Goal: Task Accomplishment & Management: Manage account settings

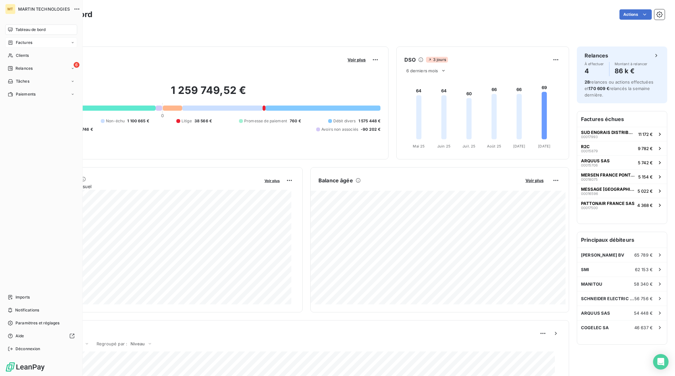
click at [34, 42] on div "Factures" at bounding box center [41, 42] width 72 height 10
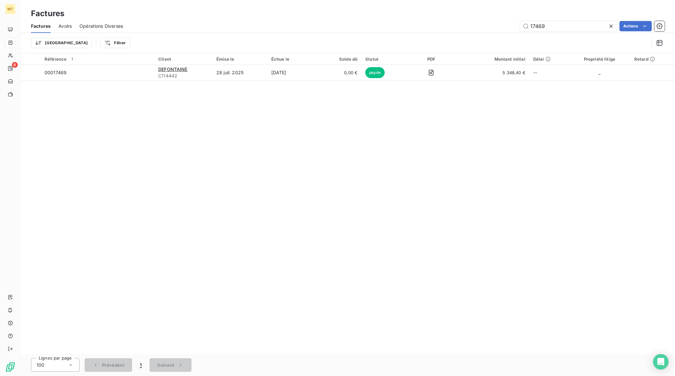
click at [611, 25] on icon at bounding box center [611, 26] width 6 height 6
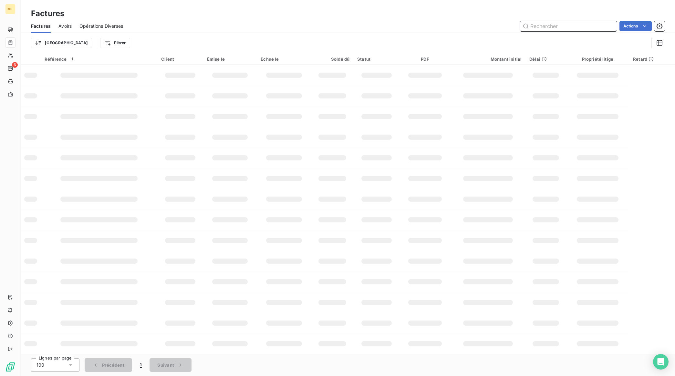
click at [552, 27] on input "text" at bounding box center [568, 26] width 97 height 10
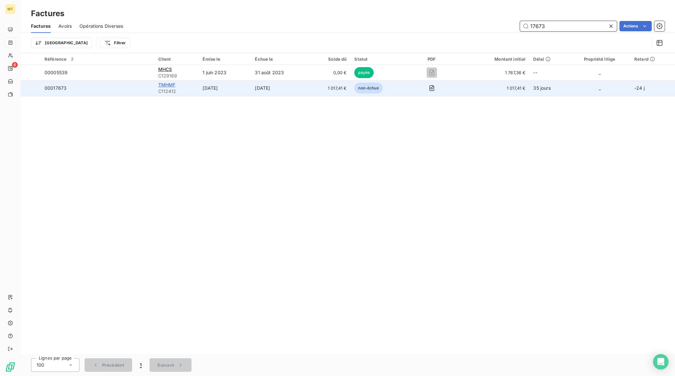
type input "17673"
click at [171, 85] on span "TMHMF" at bounding box center [166, 84] width 17 height 5
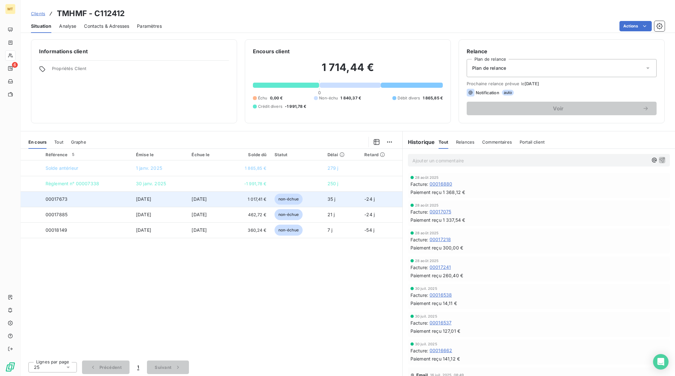
click at [31, 199] on div at bounding box center [31, 199] width 0 height 0
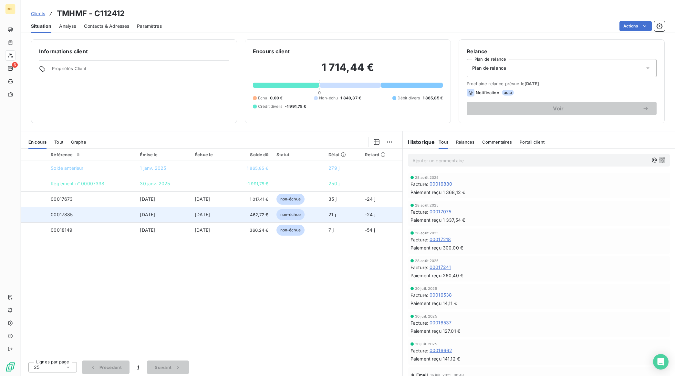
click at [31, 215] on div at bounding box center [31, 215] width 0 height 0
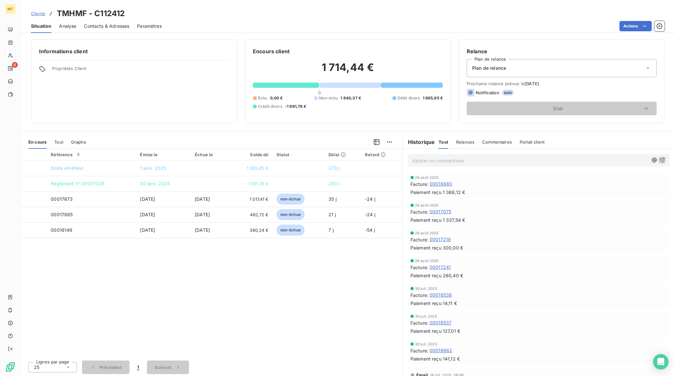
click at [391, 141] on html "MT 6 Clients TMHMF - C112412 Situation Analyse Contacts & Adresses Paramètres A…" at bounding box center [337, 188] width 675 height 376
click at [338, 170] on div "Ajouter une promesse de paiement (2 factures)" at bounding box center [332, 168] width 117 height 10
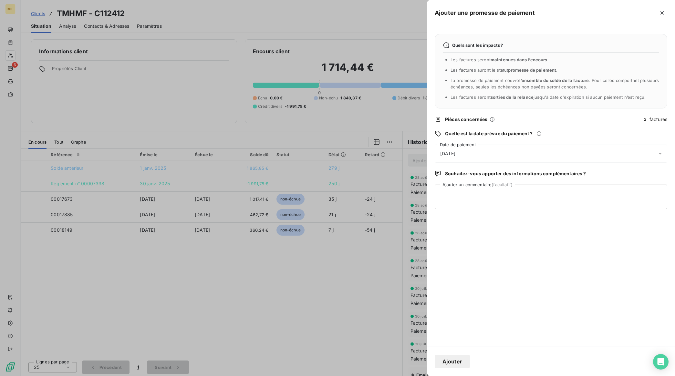
click at [461, 361] on button "Ajouter" at bounding box center [452, 362] width 35 height 14
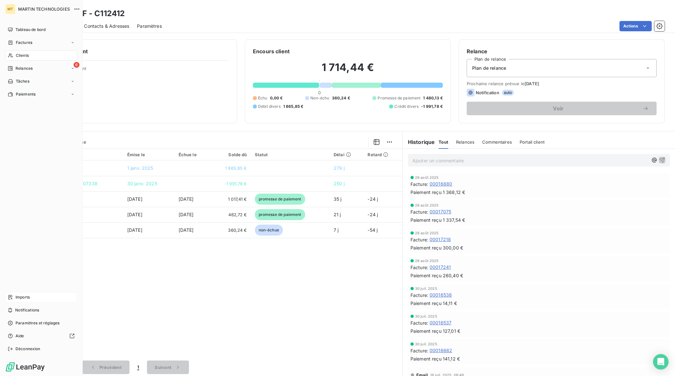
click at [30, 296] on div "Imports" at bounding box center [41, 297] width 72 height 10
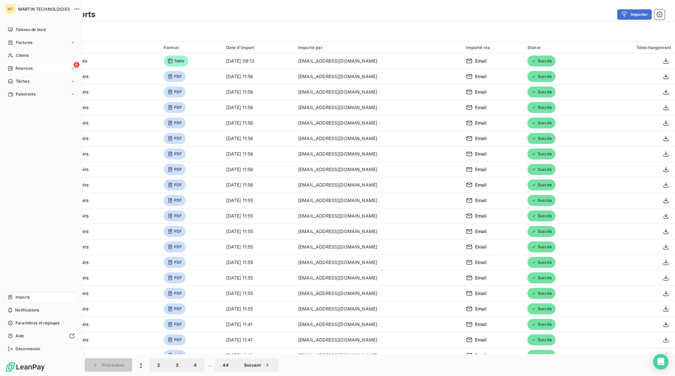
click at [18, 69] on span "Relances" at bounding box center [24, 69] width 17 height 6
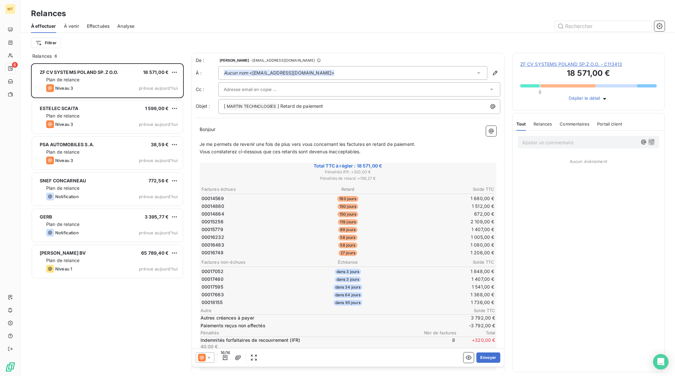
scroll to position [307, 146]
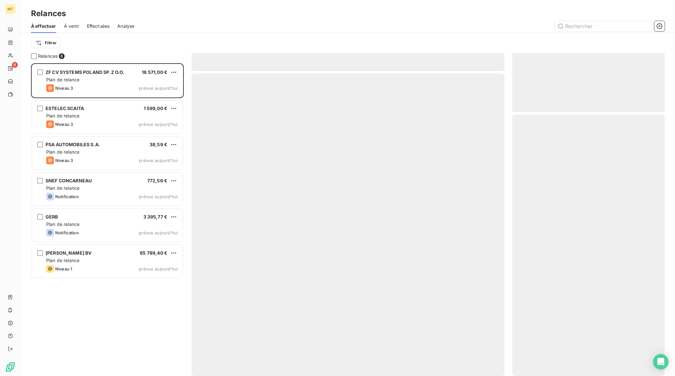
scroll to position [307, 146]
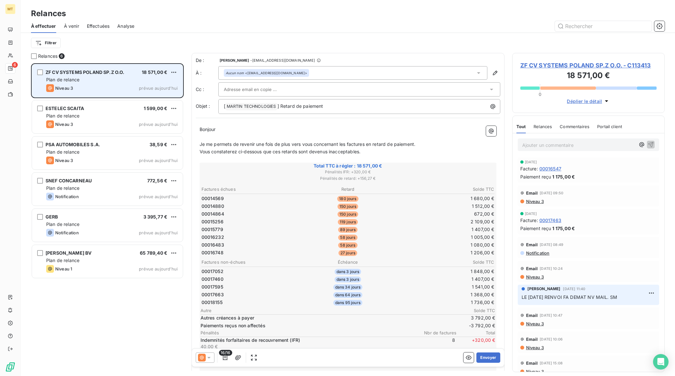
click at [84, 78] on div "Plan de relance" at bounding box center [111, 80] width 131 height 6
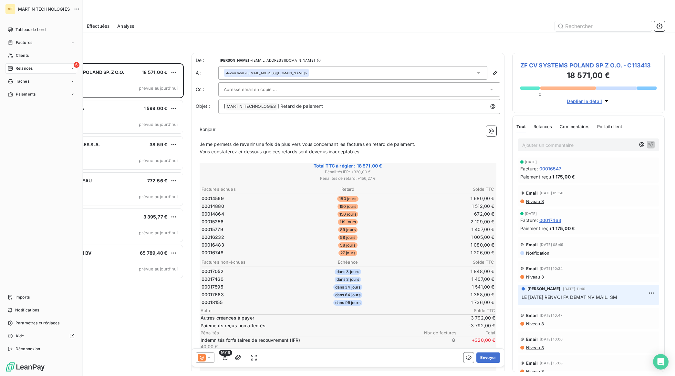
click at [25, 69] on span "Relances" at bounding box center [24, 69] width 17 height 6
click at [20, 43] on span "Factures" at bounding box center [24, 43] width 16 height 6
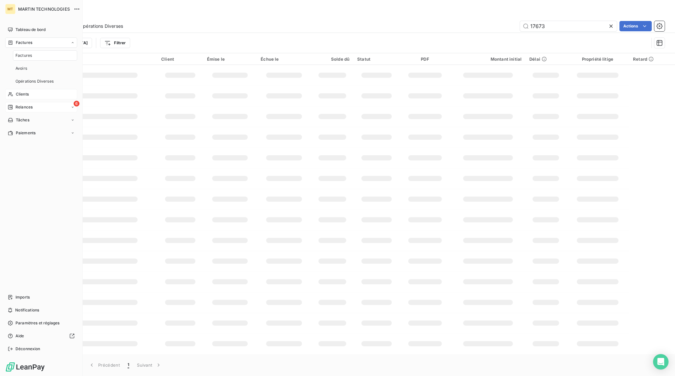
click at [20, 93] on span "Clients" at bounding box center [22, 94] width 13 height 6
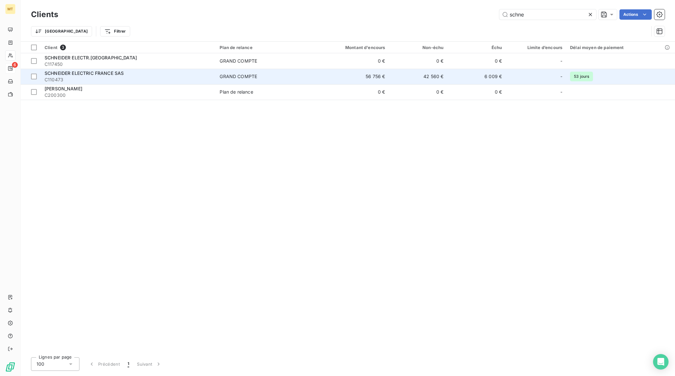
type input "schne"
click at [69, 72] on span "SCHNEIDER ELECTRIC FRANCE SAS" at bounding box center [84, 72] width 79 height 5
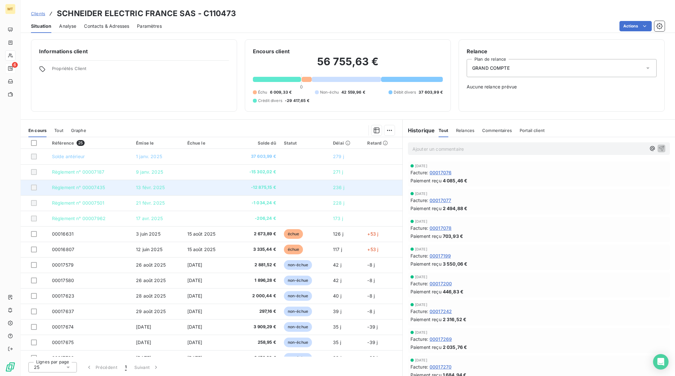
scroll to position [40, 0]
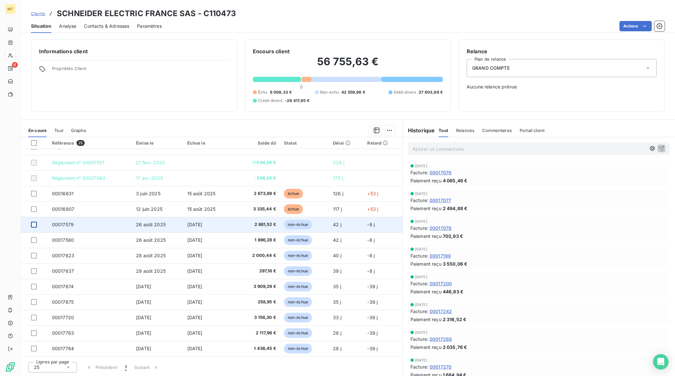
click at [33, 225] on div at bounding box center [34, 225] width 6 height 6
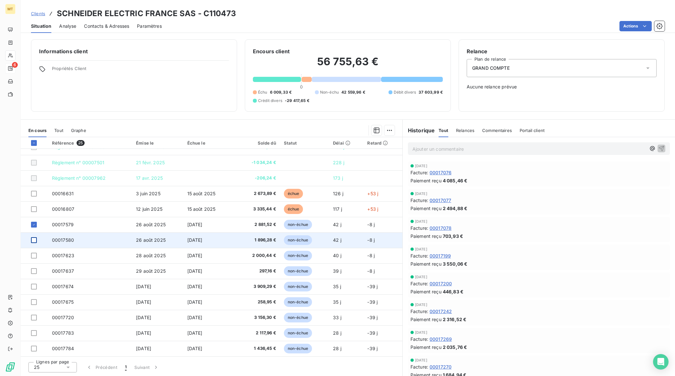
click at [34, 241] on div at bounding box center [34, 240] width 6 height 6
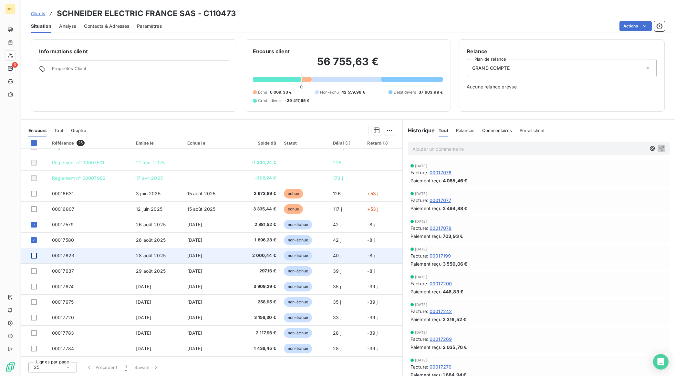
click at [35, 255] on div at bounding box center [34, 256] width 6 height 6
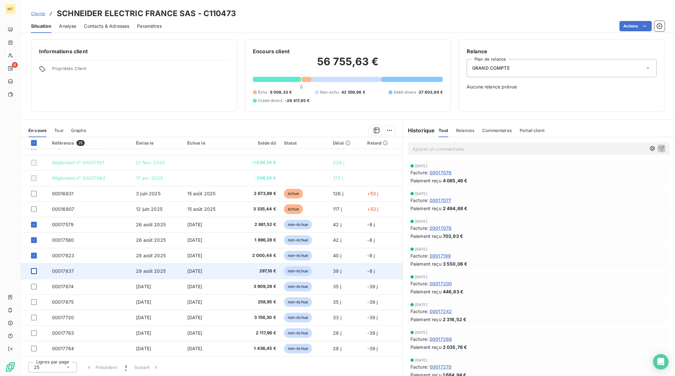
click at [34, 271] on div at bounding box center [34, 271] width 6 height 6
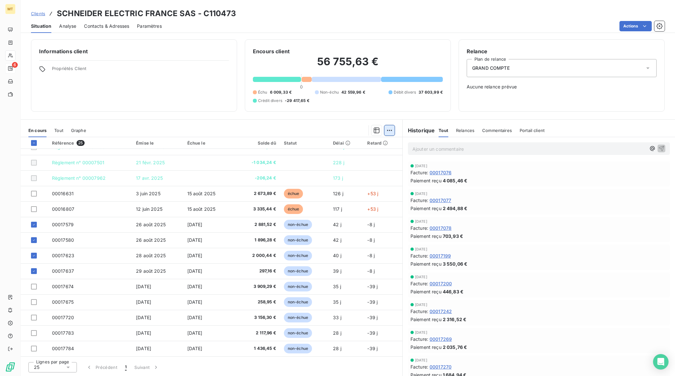
click at [389, 132] on html "MT 6 Clients SCHNEIDER ELECTRIC FRANCE SAS - C110473 Situation Analyse Contacts…" at bounding box center [337, 188] width 675 height 376
click at [317, 154] on div "Ajouter une promesse de paiement (4 factures)" at bounding box center [332, 156] width 117 height 10
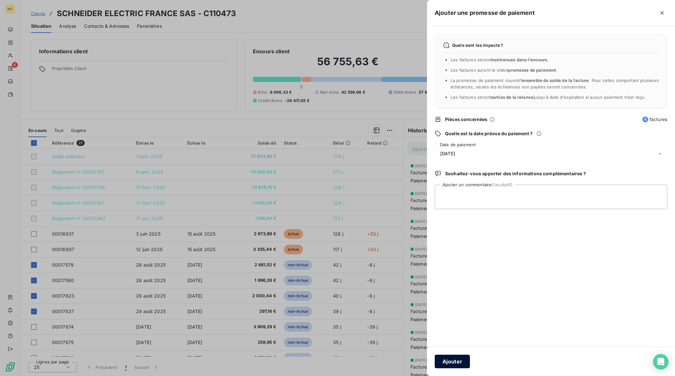
click at [456, 360] on button "Ajouter" at bounding box center [452, 362] width 35 height 14
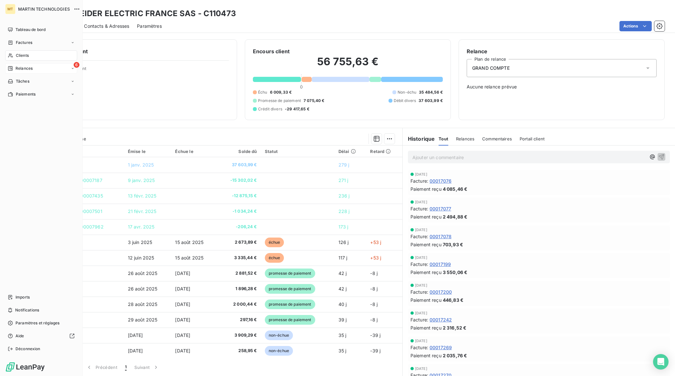
click at [17, 68] on span "Relances" at bounding box center [24, 69] width 17 height 6
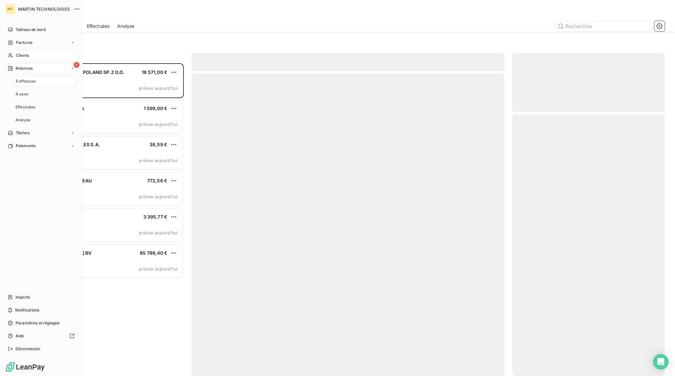
scroll to position [307, 146]
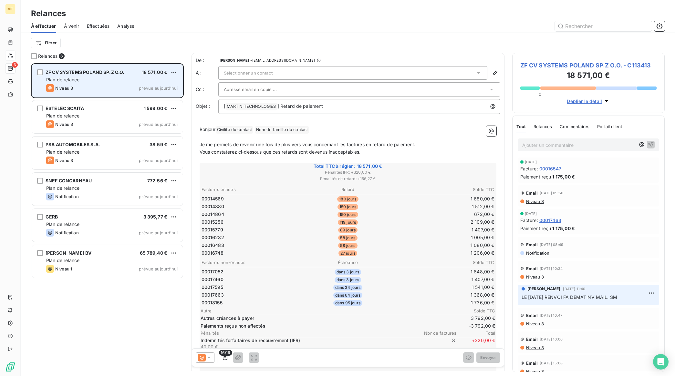
click at [123, 77] on div "Plan de relance" at bounding box center [111, 80] width 131 height 6
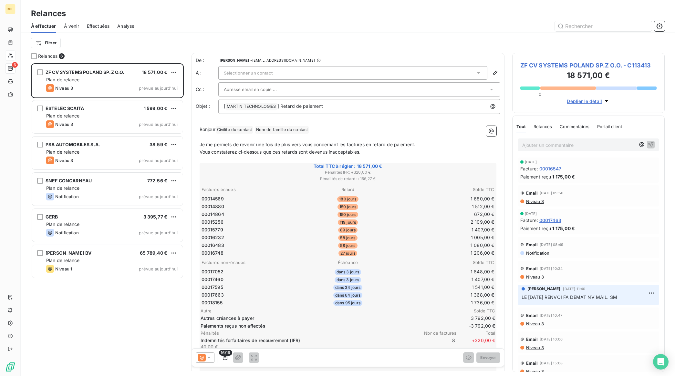
click at [320, 129] on p "Bonjour Civilité du contact ﻿ Nom de famille du contact ﻿ ﻿" at bounding box center [348, 130] width 297 height 8
click at [537, 201] on span "Niveau 3" at bounding box center [534, 201] width 18 height 5
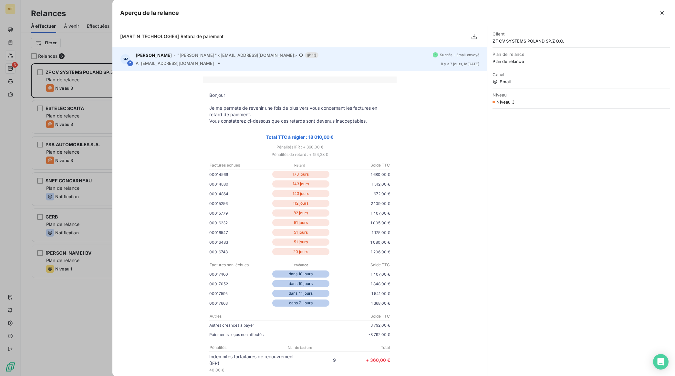
click at [218, 63] on icon at bounding box center [219, 63] width 3 height 1
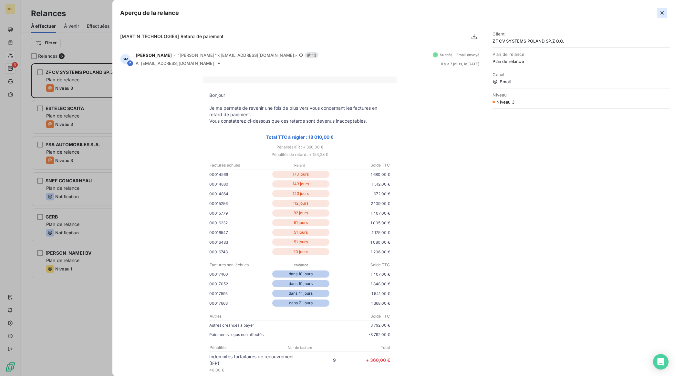
click at [660, 12] on icon "button" at bounding box center [662, 13] width 6 height 6
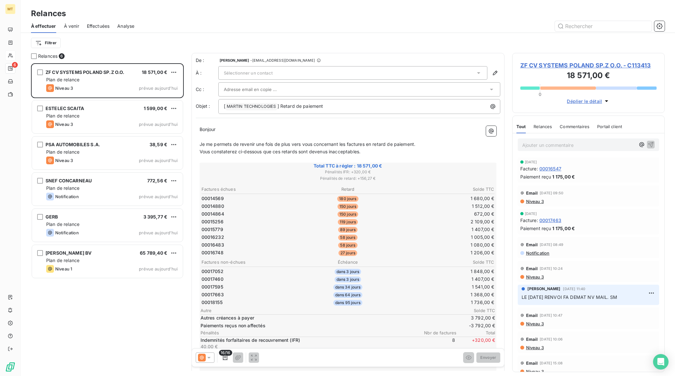
click at [535, 275] on span "Niveau 3" at bounding box center [534, 277] width 18 height 5
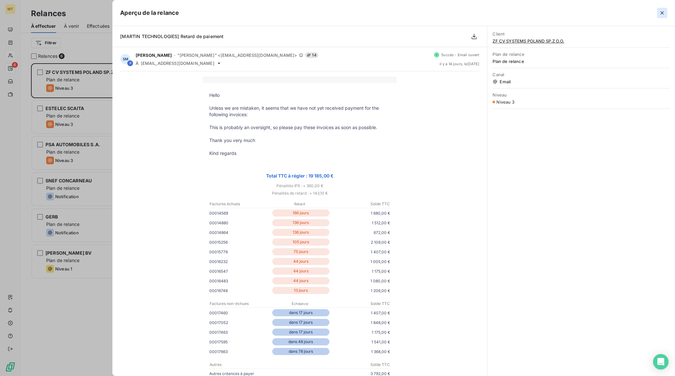
click at [664, 12] on icon "button" at bounding box center [662, 13] width 6 height 6
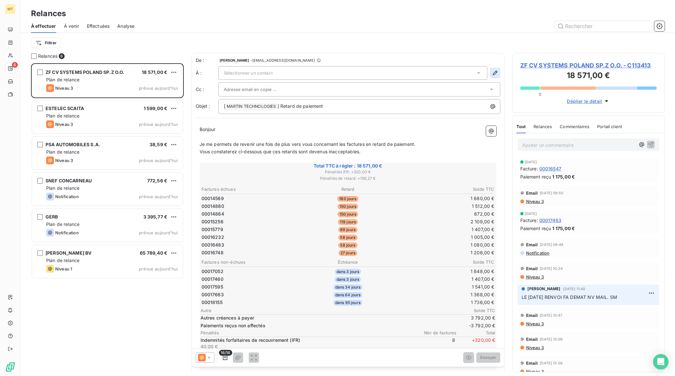
click at [492, 71] on icon "button" at bounding box center [495, 73] width 6 height 6
click at [493, 73] on icon "button" at bounding box center [495, 73] width 5 height 5
click at [358, 71] on div "Sélectionner un contact" at bounding box center [352, 73] width 269 height 14
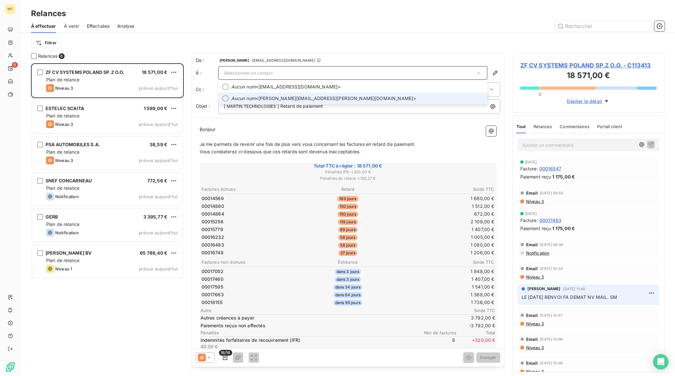
click at [278, 98] on span "Aucun nom <marta.altman-polasik@zf.com>" at bounding box center [357, 98] width 252 height 6
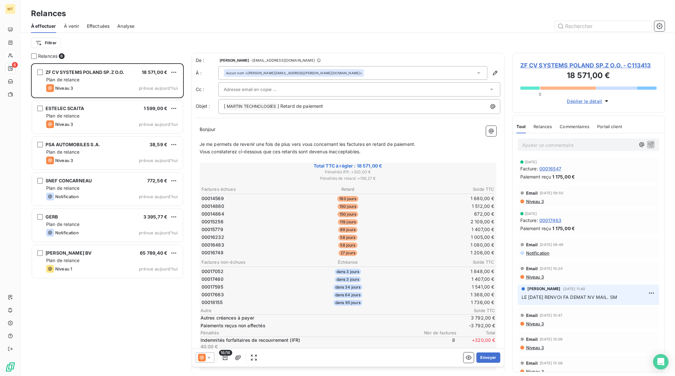
click at [475, 72] on icon at bounding box center [478, 73] width 6 height 6
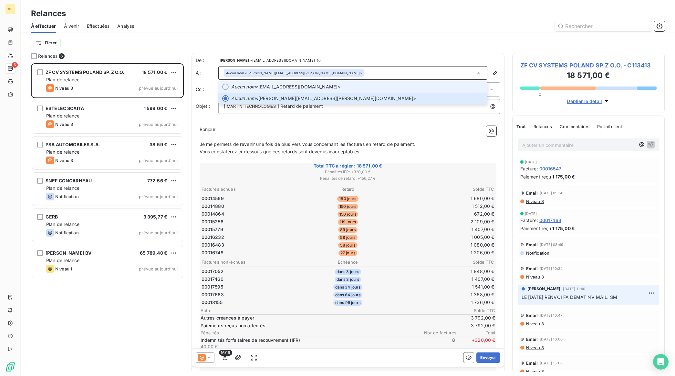
click at [330, 85] on span "Aucun nom <financegl.cvcspl@zf.com>" at bounding box center [357, 87] width 252 height 6
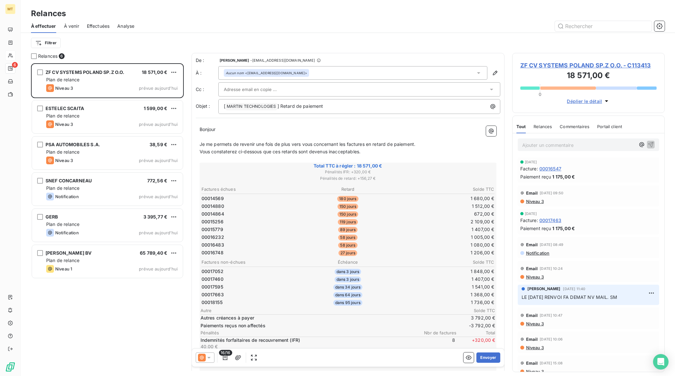
click at [354, 125] on div "Bonjour ﻿ Je me permets de revenir une fois de plus vers vous concernant les fa…" at bounding box center [348, 297] width 305 height 351
drag, startPoint x: 364, startPoint y: 149, endPoint x: 199, endPoint y: 155, distance: 165.5
click at [199, 155] on div "Bonjour ﻿ Je me permets de revenir une fois de plus vers vous concernant les fa…" at bounding box center [348, 297] width 305 height 351
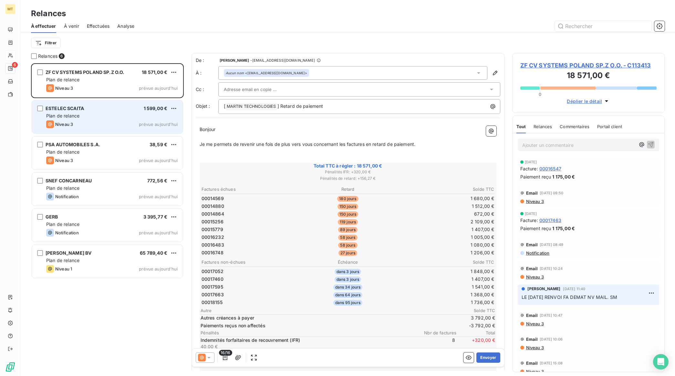
click at [93, 116] on div "Plan de relance" at bounding box center [111, 116] width 131 height 6
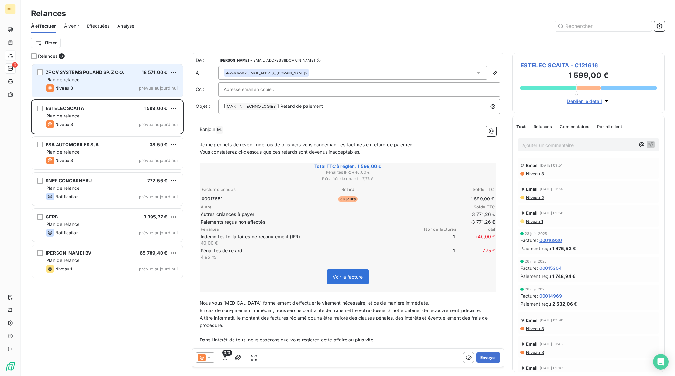
click at [102, 81] on div "Plan de relance" at bounding box center [111, 80] width 131 height 6
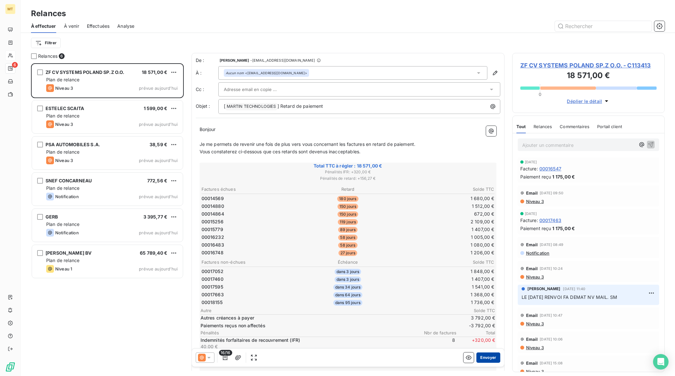
click at [483, 355] on button "Envoyer" at bounding box center [488, 358] width 24 height 10
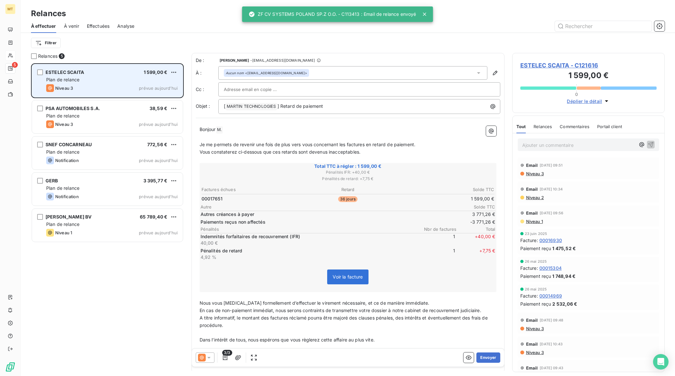
click at [112, 88] on div "Niveau 3 prévue aujourd’hui" at bounding box center [111, 88] width 131 height 8
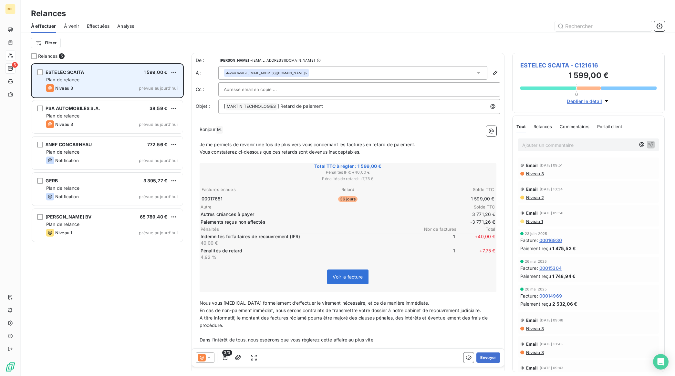
click at [118, 81] on div "Plan de relance" at bounding box center [111, 80] width 131 height 6
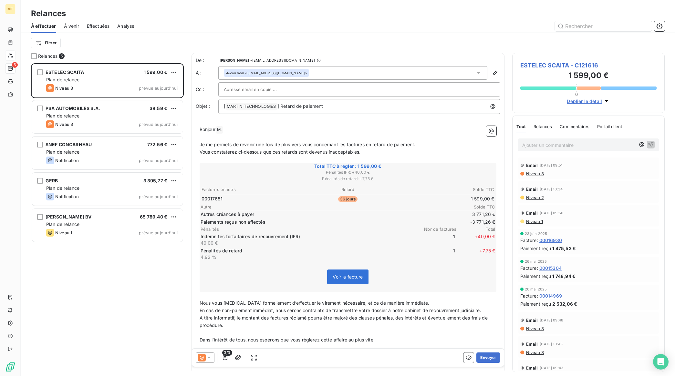
click at [253, 130] on p "Bonjour M. ﻿ ﻿ ﻿" at bounding box center [348, 130] width 297 height 8
click at [476, 357] on button "Envoyer" at bounding box center [488, 358] width 24 height 10
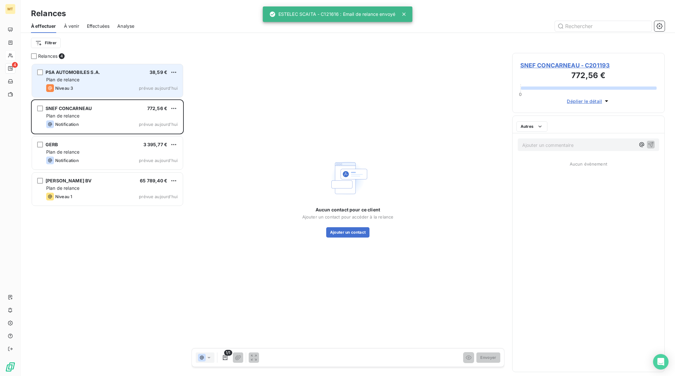
click at [87, 83] on div "PSA AUTOMOBILES S.A. 38,59 € Plan de relance Niveau 3 prévue aujourd’hui" at bounding box center [107, 80] width 151 height 33
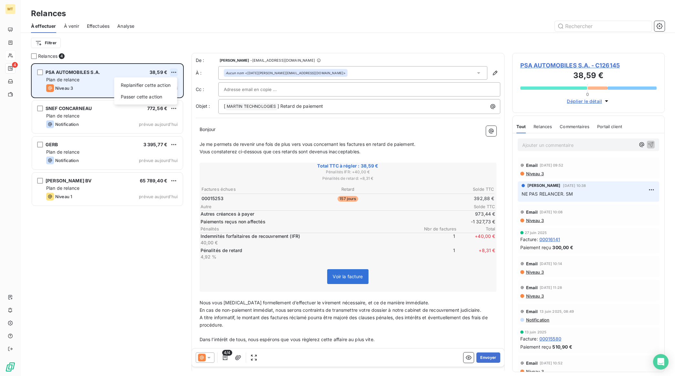
click at [173, 72] on html "MT 4 Relances À effectuer À venir Effectuées Analyse Filtrer Relances 4 PSA AUT…" at bounding box center [337, 188] width 675 height 376
click at [142, 97] on div "Passer cette action" at bounding box center [146, 97] width 58 height 10
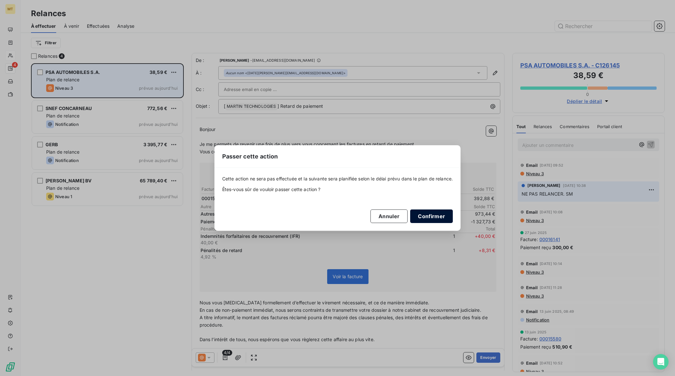
click at [442, 215] on button "Confirmer" at bounding box center [431, 217] width 43 height 14
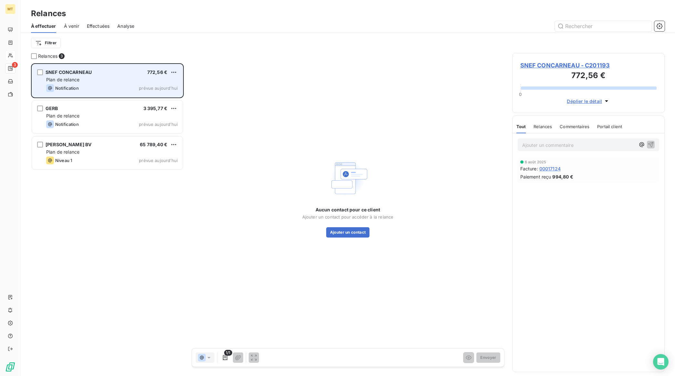
click at [120, 89] on div "Notification prévue aujourd’hui" at bounding box center [111, 88] width 131 height 8
click at [120, 84] on div "Notification prévue aujourd’hui" at bounding box center [111, 88] width 131 height 8
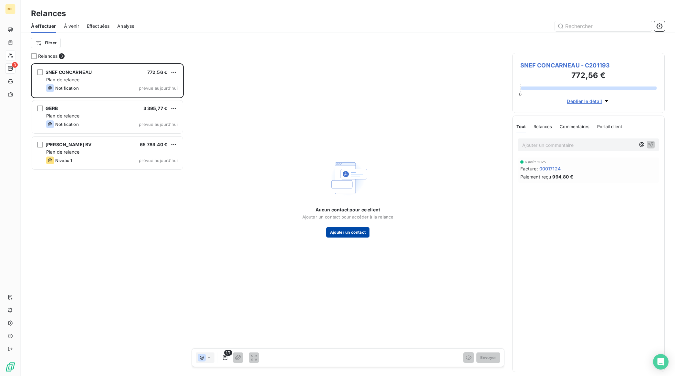
click at [341, 233] on button "Ajouter un contact" at bounding box center [348, 232] width 44 height 10
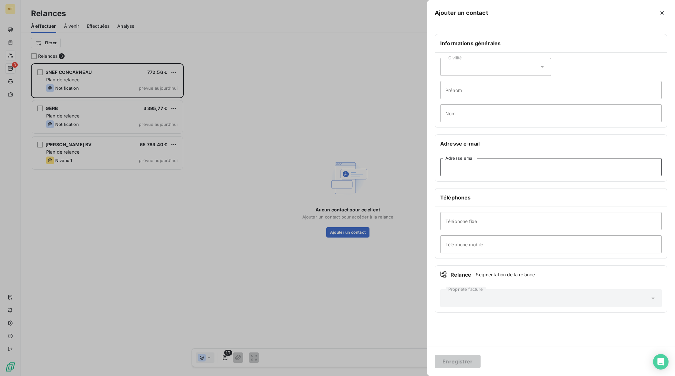
click at [460, 162] on input "Adresse email" at bounding box center [551, 167] width 222 height 18
paste input "sebastien.tentillier@snef.fr"
type input "sebastien.tentillier@snef.fr"
click at [461, 361] on button "Enregistrer" at bounding box center [458, 362] width 46 height 14
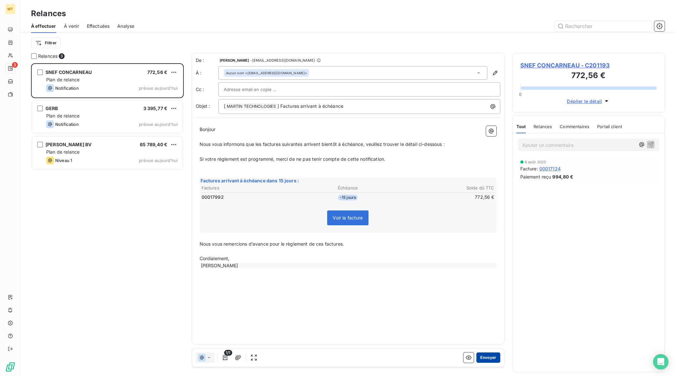
click at [493, 360] on button "Envoyer" at bounding box center [488, 358] width 24 height 10
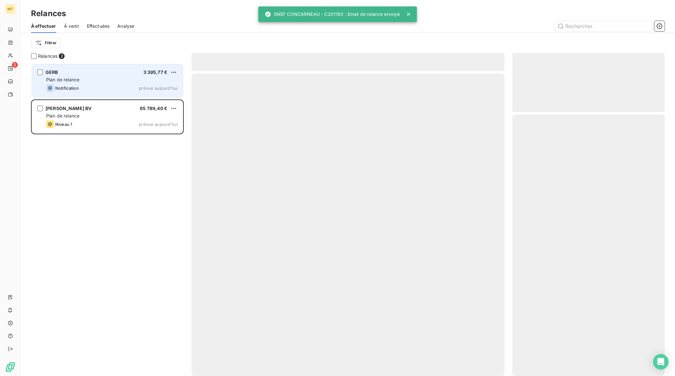
click at [99, 84] on div "Notification prévue aujourd’hui" at bounding box center [111, 88] width 131 height 8
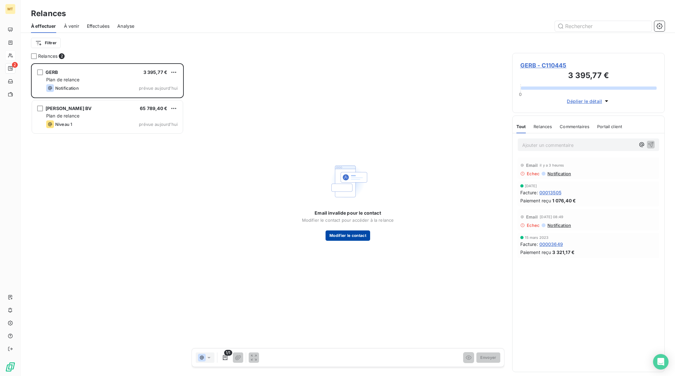
click at [347, 234] on button "Modifier le contact" at bounding box center [348, 236] width 45 height 10
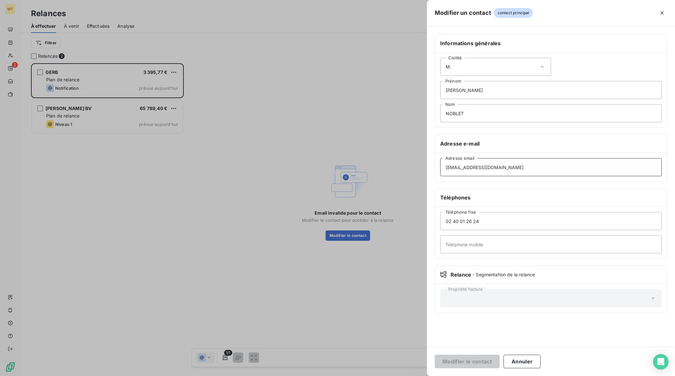
drag, startPoint x: 512, startPoint y: 170, endPoint x: 367, endPoint y: 186, distance: 146.3
click at [367, 376] on div "Modifier un contact contact principal Informations générales Civilité M. Damien…" at bounding box center [337, 376] width 675 height 0
paste input "compta"
click at [455, 167] on input "compta@gerb.fr" at bounding box center [551, 167] width 222 height 18
type input "compta@gerb.fr"
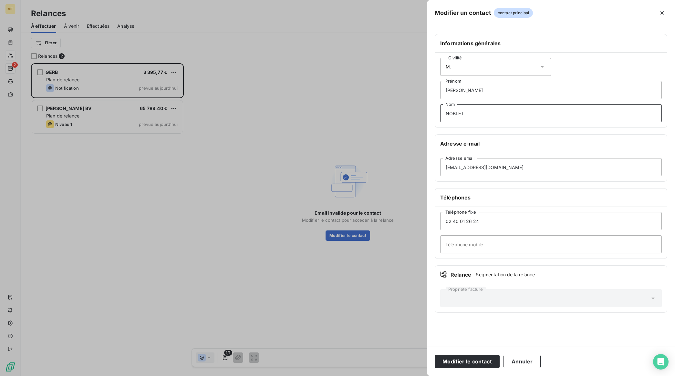
drag, startPoint x: 477, startPoint y: 111, endPoint x: 425, endPoint y: 113, distance: 51.4
click at [464, 113] on input "NOBLET" at bounding box center [551, 113] width 222 height 18
type input "NOBLE"
drag, startPoint x: 473, startPoint y: 91, endPoint x: 401, endPoint y: 94, distance: 72.7
click at [399, 376] on div "Modifier un contact contact principal Informations générales Civilité M. Damien…" at bounding box center [337, 376] width 675 height 0
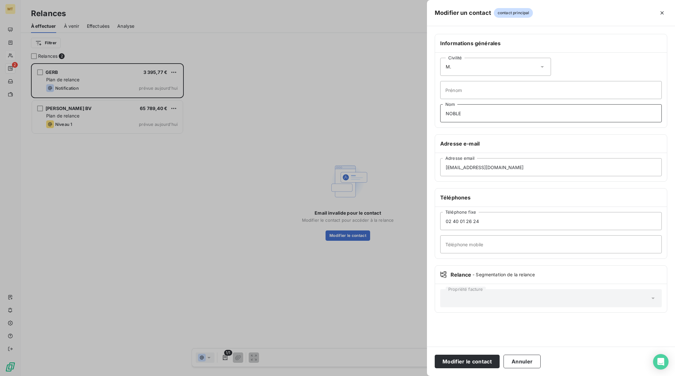
drag, startPoint x: 431, startPoint y: 113, endPoint x: 395, endPoint y: 113, distance: 36.8
click at [395, 376] on div "Modifier un contact contact principal Informations générales Civilité M. Prénom…" at bounding box center [337, 376] width 675 height 0
click at [458, 72] on div "Civilité M." at bounding box center [495, 67] width 111 height 18
click at [486, 361] on button "Modifier le contact" at bounding box center [467, 362] width 65 height 14
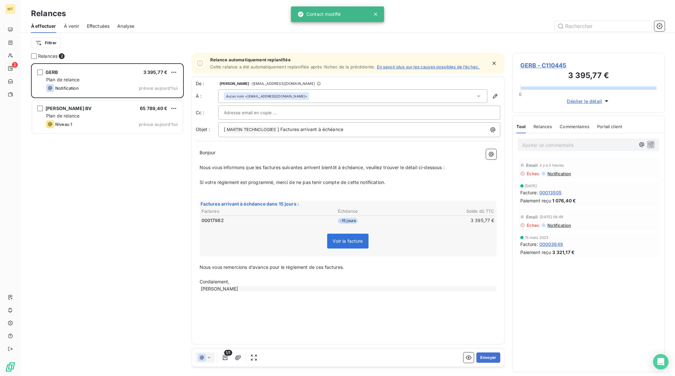
click at [525, 66] on span "GERB - C110445" at bounding box center [588, 65] width 137 height 9
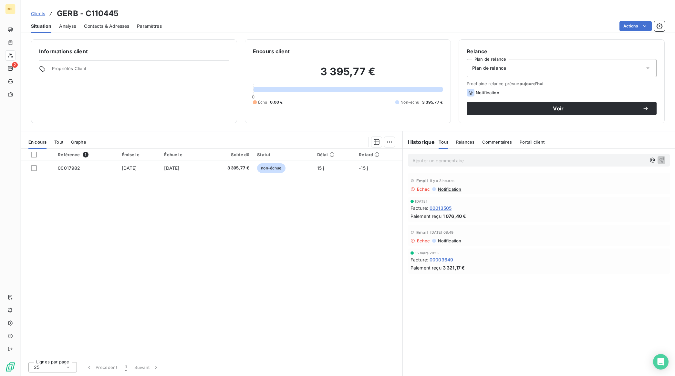
click at [109, 25] on span "Contacts & Adresses" at bounding box center [106, 26] width 45 height 6
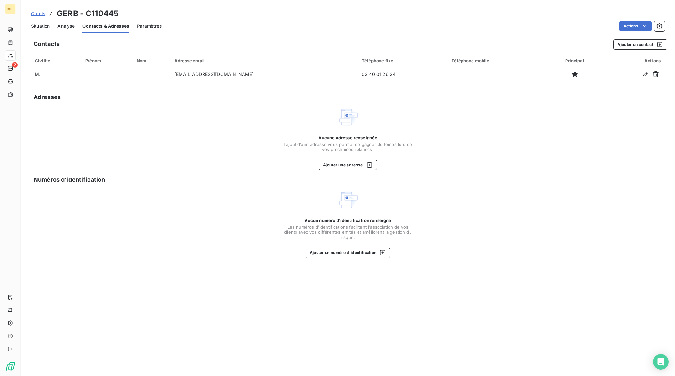
click at [36, 23] on span "Situation" at bounding box center [40, 26] width 19 height 6
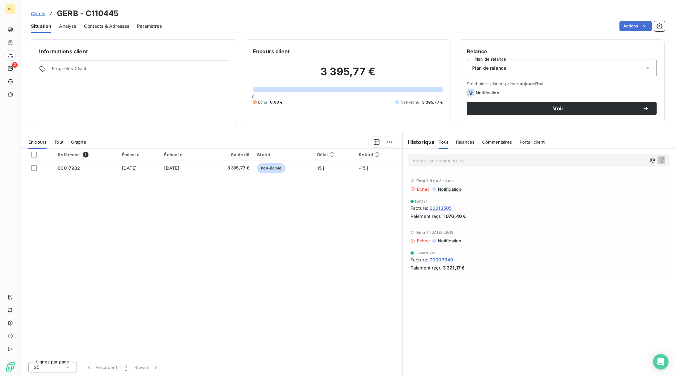
click at [458, 190] on span "Notification" at bounding box center [449, 189] width 24 height 5
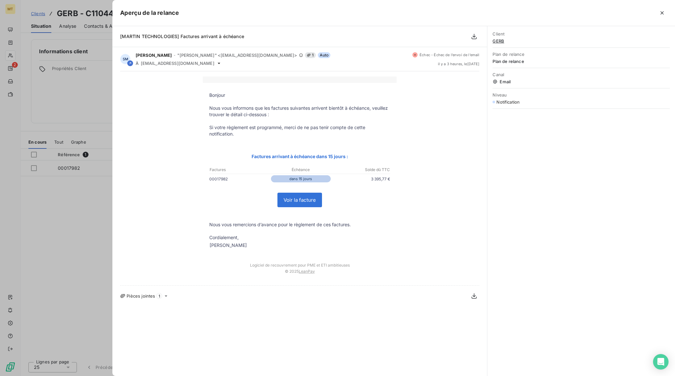
click at [463, 144] on div "Bonjour Nous vous informons que les factures suivantes arrivent bientôt à échéa…" at bounding box center [299, 179] width 359 height 204
click at [659, 15] on icon "button" at bounding box center [662, 13] width 6 height 6
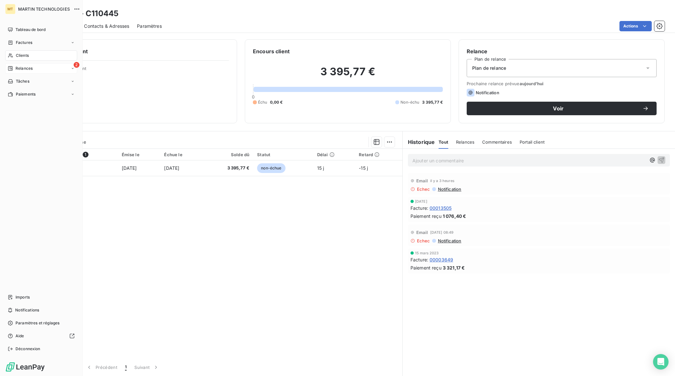
click at [20, 68] on span "Relances" at bounding box center [24, 69] width 17 height 6
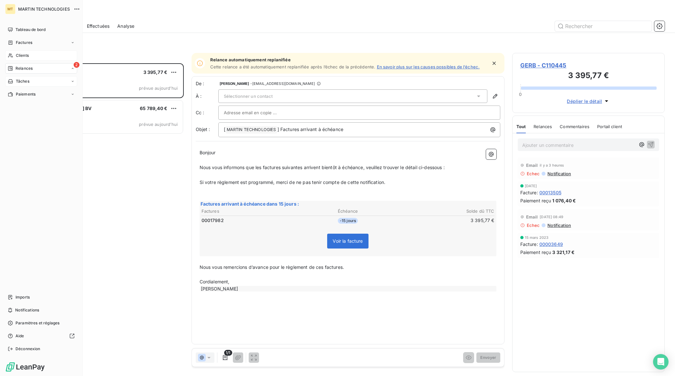
scroll to position [307, 146]
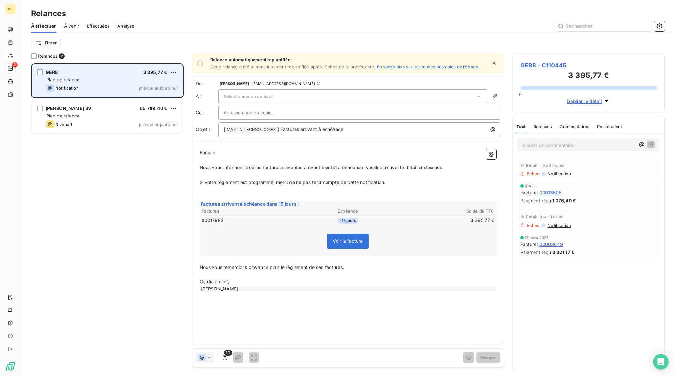
click at [103, 83] on div "GERB 3 395,77 € Plan de relance Notification prévue aujourd’hui" at bounding box center [107, 80] width 151 height 33
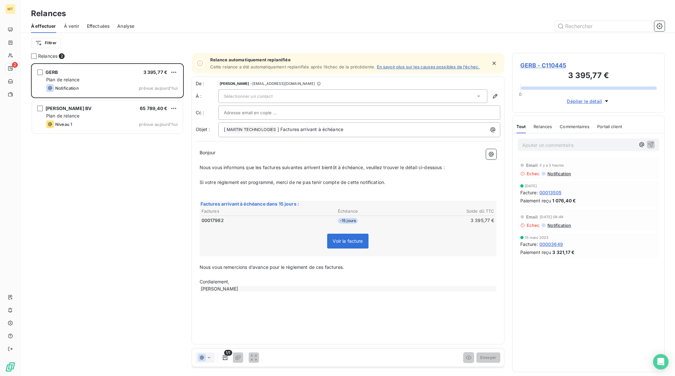
click at [296, 94] on div "Sélectionner un contact" at bounding box center [352, 96] width 269 height 14
click at [281, 108] on span "Aucun nom <compta@gerb.fr>" at bounding box center [357, 110] width 252 height 6
click at [494, 62] on icon "button" at bounding box center [494, 63] width 6 height 6
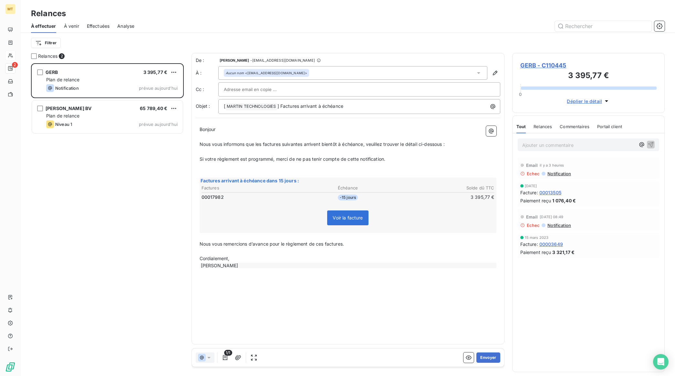
click at [560, 225] on span "Notification" at bounding box center [559, 225] width 24 height 5
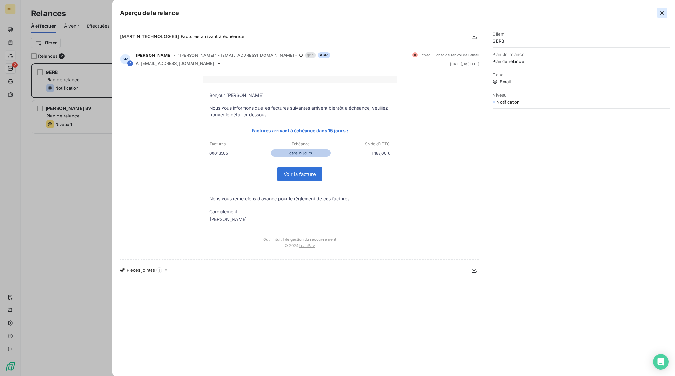
click at [664, 14] on icon "button" at bounding box center [662, 13] width 6 height 6
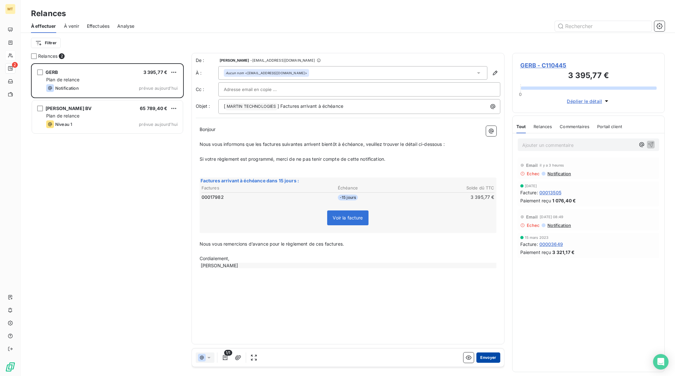
click at [489, 358] on button "Envoyer" at bounding box center [488, 358] width 24 height 10
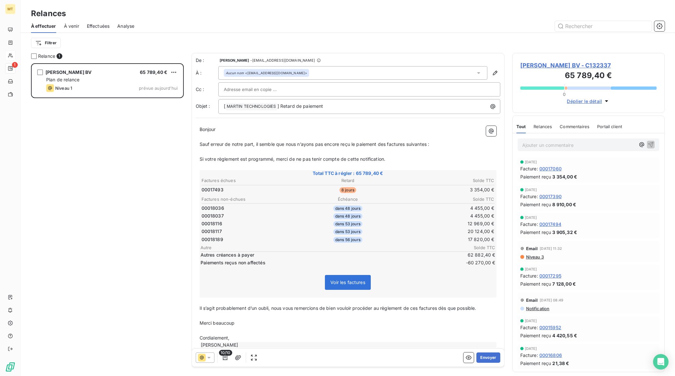
click at [99, 25] on span "Effectuées" at bounding box center [98, 26] width 23 height 6
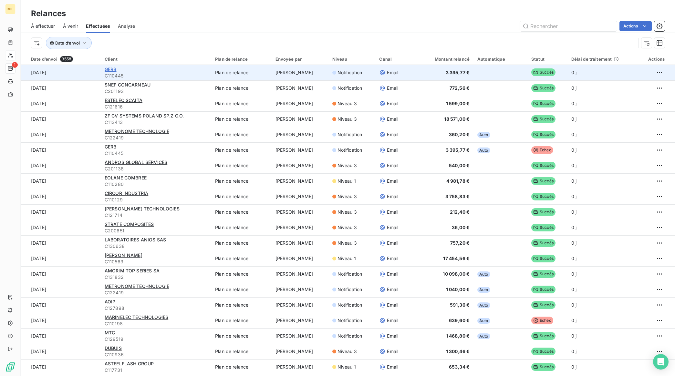
click at [112, 70] on span "GERB" at bounding box center [111, 69] width 12 height 5
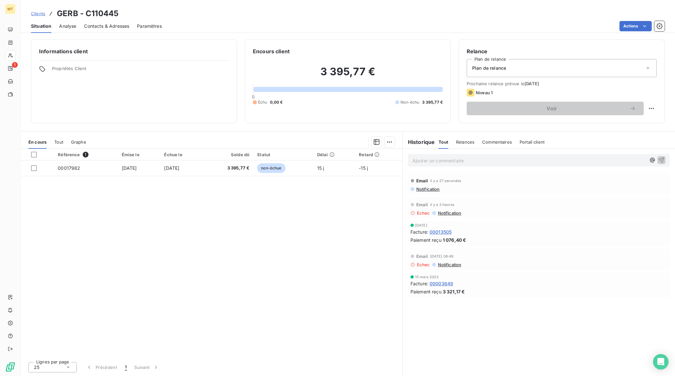
click at [433, 189] on span "Notification" at bounding box center [428, 189] width 24 height 5
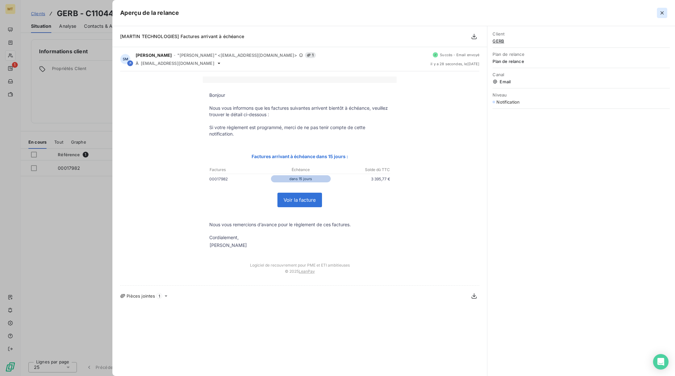
click at [662, 15] on icon "button" at bounding box center [662, 13] width 6 height 6
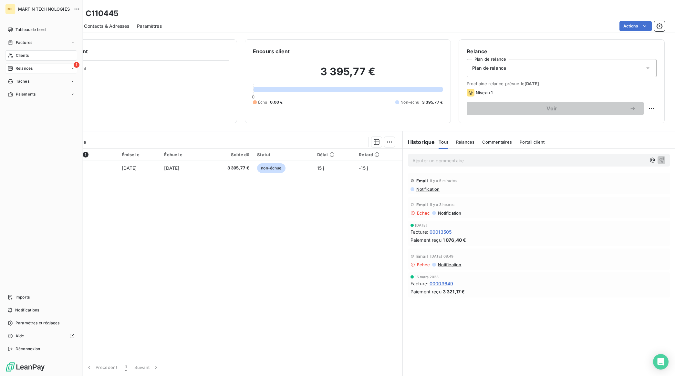
click at [23, 68] on span "Relances" at bounding box center [24, 69] width 17 height 6
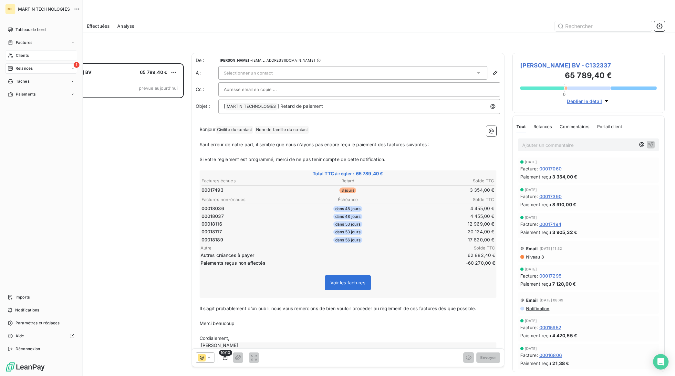
scroll to position [307, 146]
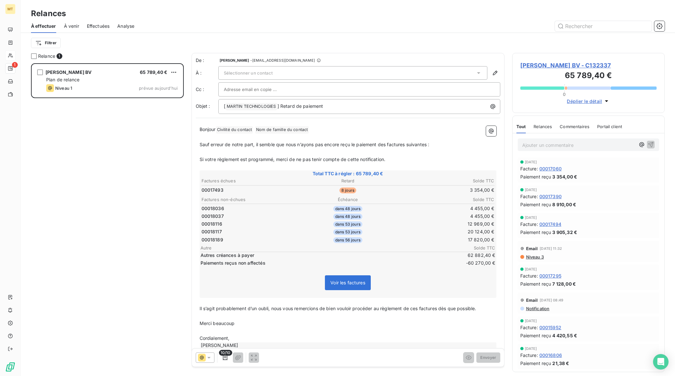
click at [282, 77] on div "Sélectionner un contact" at bounding box center [352, 73] width 269 height 14
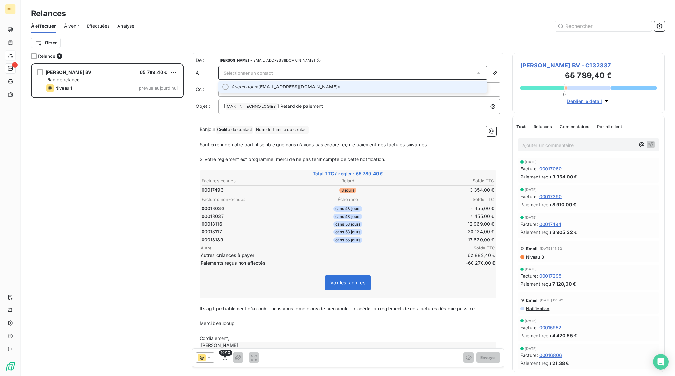
click at [107, 142] on div "ESTEE LAUDER BV 65 789,40 € Plan de relance Niveau 1 prévue aujourd’hui" at bounding box center [107, 219] width 153 height 313
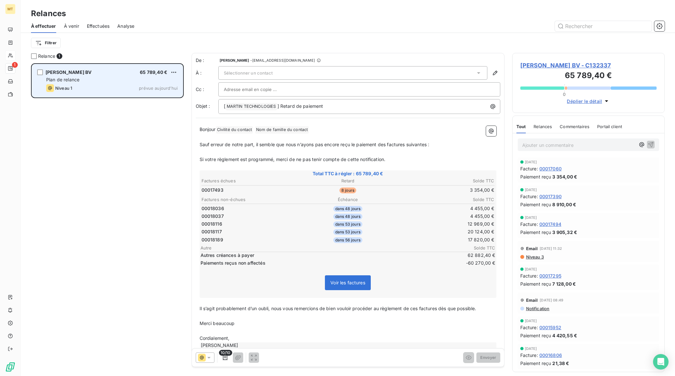
click at [111, 85] on div "Niveau 1 prévue aujourd’hui" at bounding box center [111, 88] width 131 height 8
click at [110, 95] on div "ESTEE LAUDER BV 65 789,40 € Plan de relance Niveau 1 prévue aujourd’hui" at bounding box center [107, 80] width 151 height 33
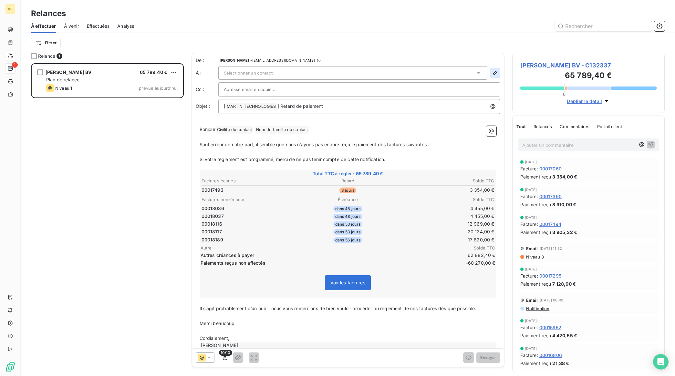
click at [492, 74] on icon "button" at bounding box center [495, 73] width 6 height 6
click at [351, 74] on div "Sélectionner un contact" at bounding box center [352, 73] width 269 height 14
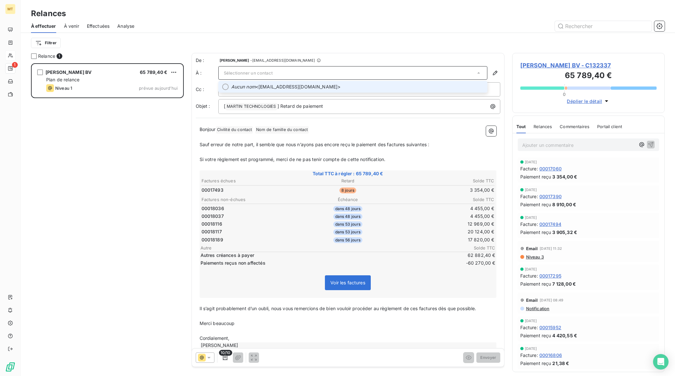
click at [316, 86] on span "Aucun nom <payables-oevel@estee.com>" at bounding box center [357, 87] width 252 height 6
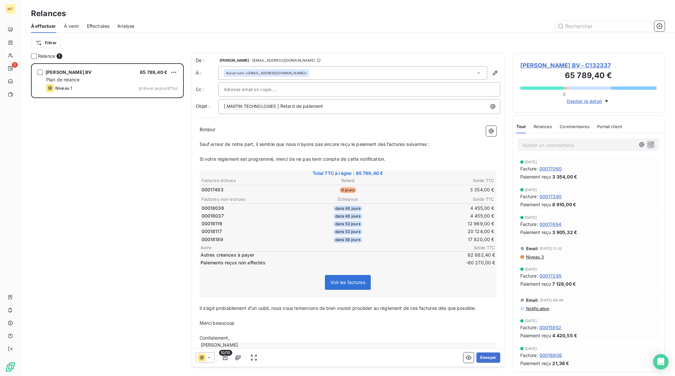
click at [543, 257] on span "Niveau 3" at bounding box center [534, 257] width 18 height 5
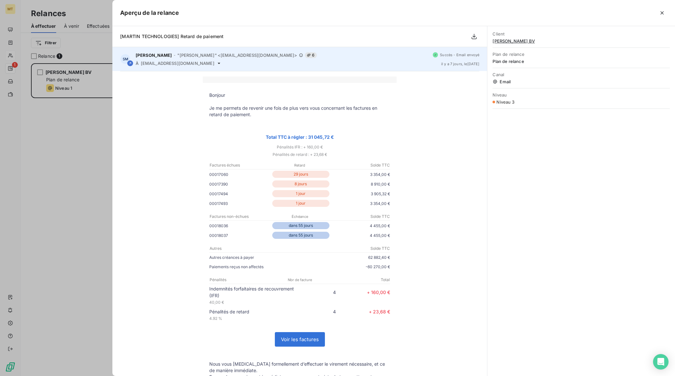
click at [182, 65] on span "payables-oevel@estee.com" at bounding box center [178, 63] width 74 height 5
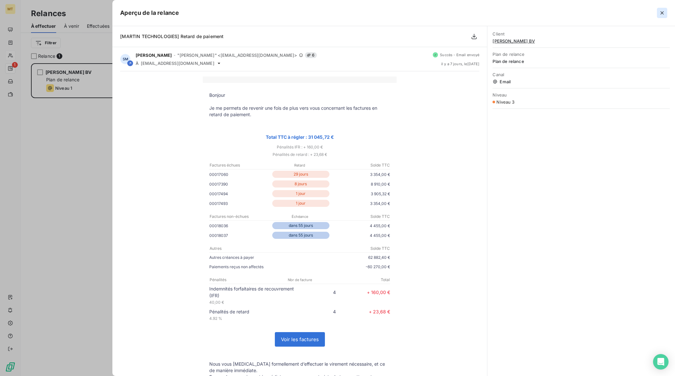
click at [661, 11] on icon "button" at bounding box center [662, 13] width 6 height 6
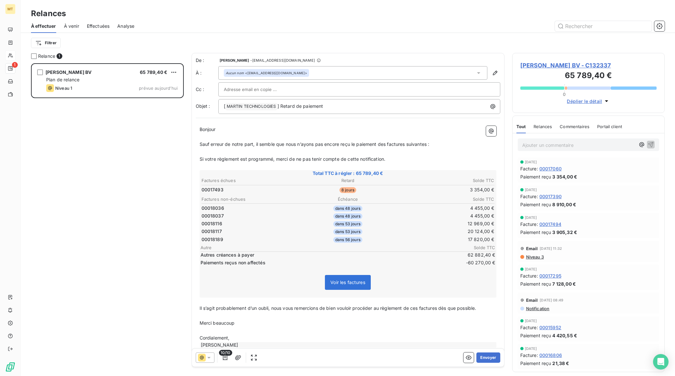
click at [307, 74] on div "Aucun nom <payables-oevel@estee.com>" at bounding box center [352, 73] width 269 height 14
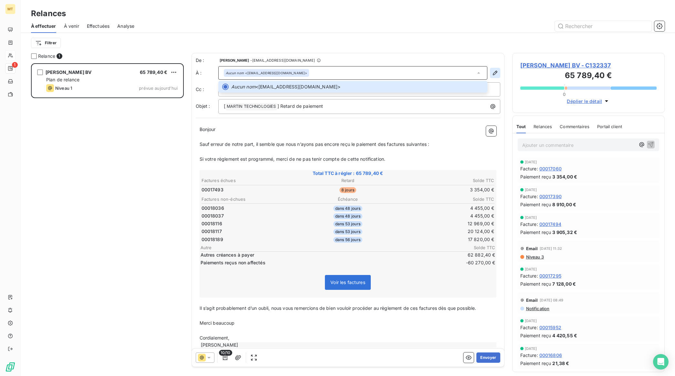
click at [492, 73] on icon "button" at bounding box center [495, 73] width 6 height 6
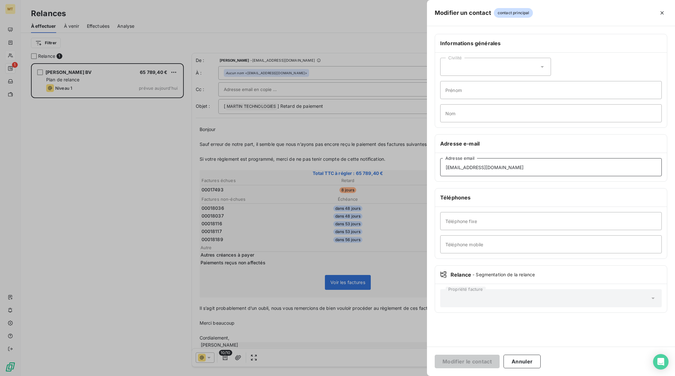
drag, startPoint x: 522, startPoint y: 167, endPoint x: 412, endPoint y: 172, distance: 110.6
click at [412, 376] on div "Modifier un contact contact principal Informations générales Civilité Prénom No…" at bounding box center [337, 376] width 675 height 0
paste input "napayables"
type input "napayables@estee.com"
click at [481, 364] on button "Modifier le contact" at bounding box center [467, 362] width 65 height 14
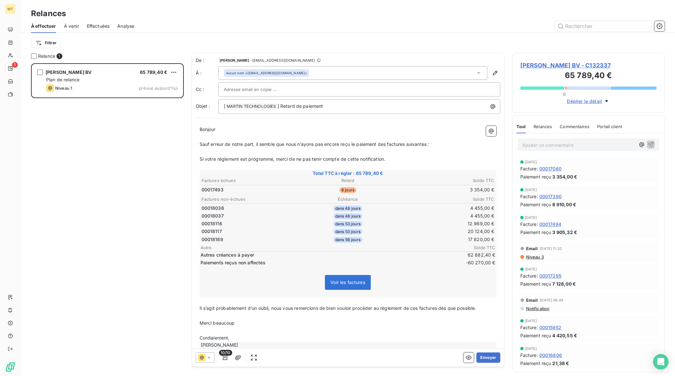
click at [553, 67] on span "ESTEE LAUDER BV - C132337" at bounding box center [588, 65] width 137 height 9
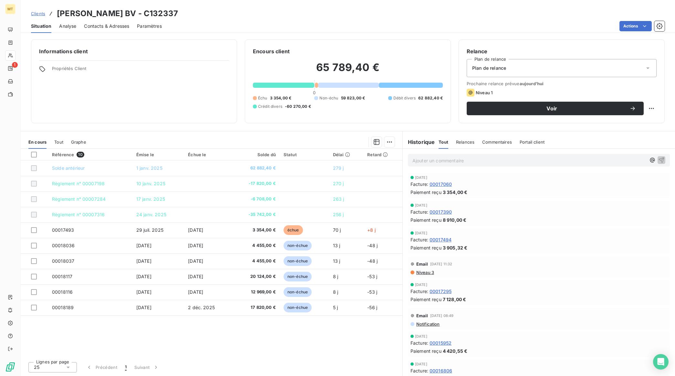
click at [112, 28] on span "Contacts & Adresses" at bounding box center [106, 26] width 45 height 6
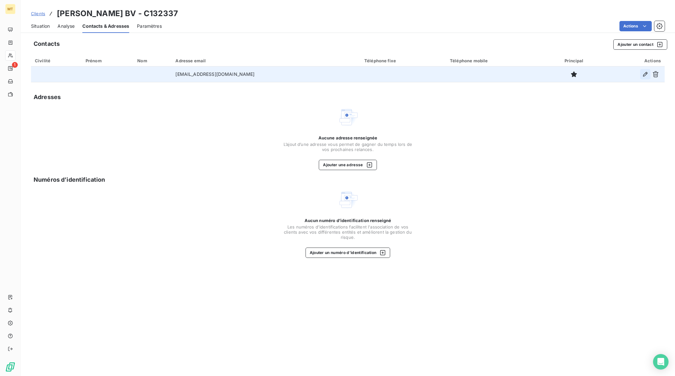
click at [647, 75] on icon "button" at bounding box center [645, 74] width 6 height 6
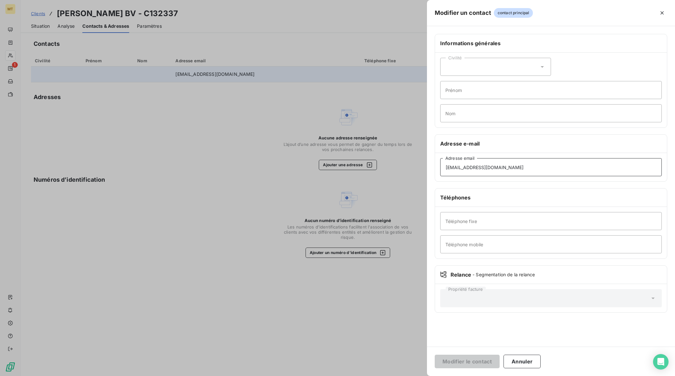
drag, startPoint x: 508, startPoint y: 168, endPoint x: 348, endPoint y: 173, distance: 160.3
click at [348, 376] on div "Modifier un contact contact principal Informations générales Civilité Prénom No…" at bounding box center [337, 376] width 675 height 0
click at [523, 358] on button "Annuler" at bounding box center [522, 362] width 37 height 14
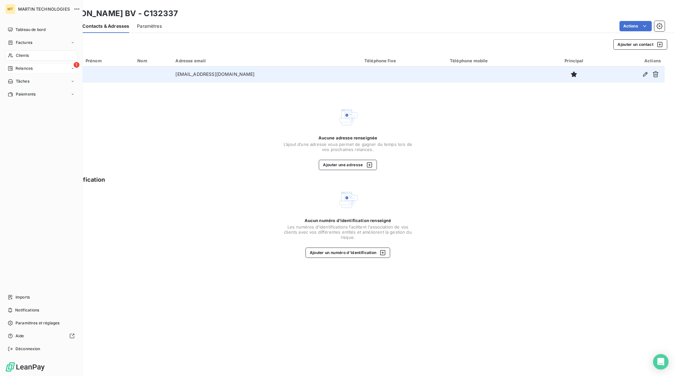
click at [19, 66] on span "Relances" at bounding box center [24, 69] width 17 height 6
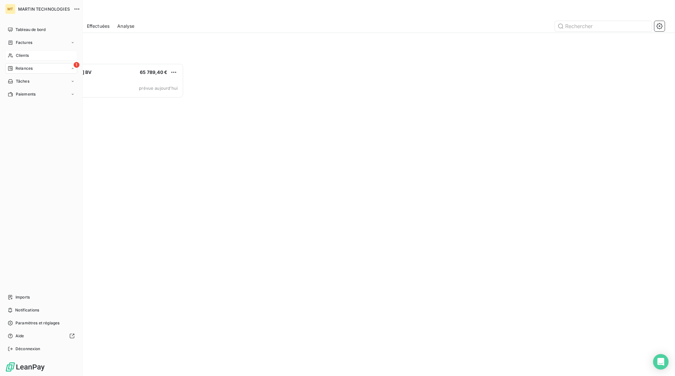
scroll to position [307, 146]
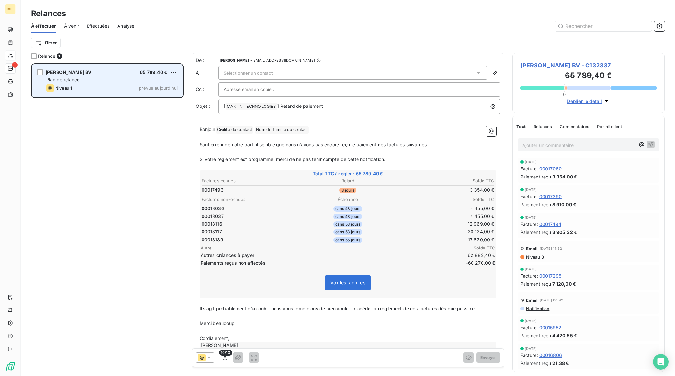
click at [89, 82] on div "Plan de relance" at bounding box center [111, 80] width 131 height 6
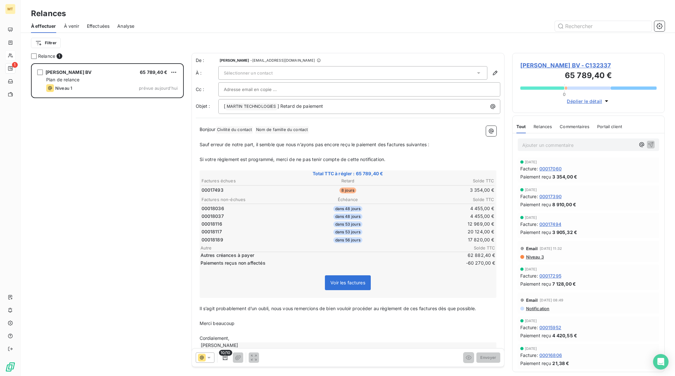
click at [262, 73] on span "Sélectionner un contact" at bounding box center [248, 72] width 49 height 5
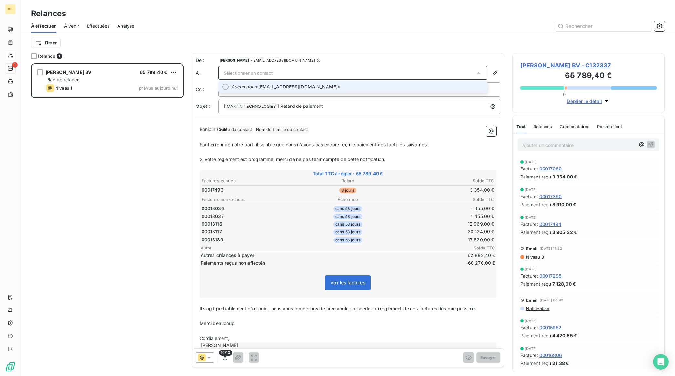
click at [269, 79] on div "Sélectionner un contact" at bounding box center [352, 73] width 269 height 14
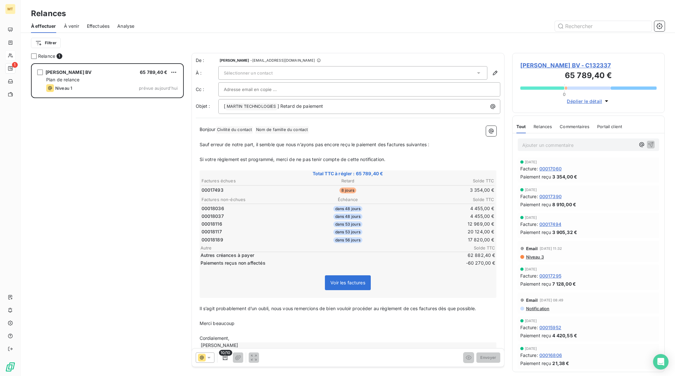
click at [275, 70] on div "Sélectionner un contact" at bounding box center [352, 73] width 269 height 14
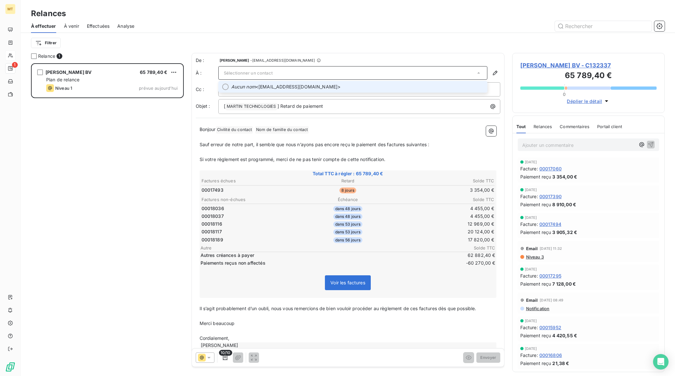
click at [282, 90] on span "Aucun nom <napayables@estee.com>" at bounding box center [357, 87] width 252 height 6
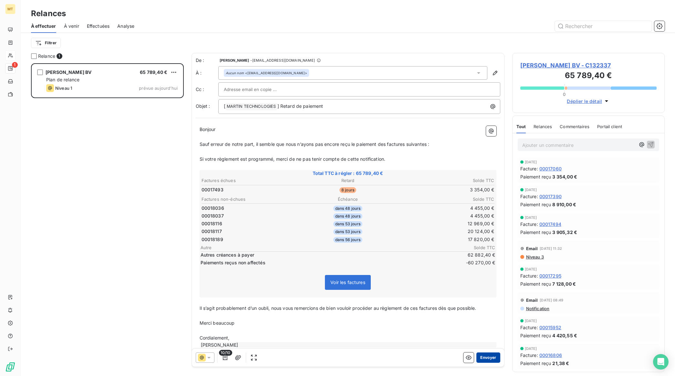
click at [478, 356] on button "Envoyer" at bounding box center [488, 358] width 24 height 10
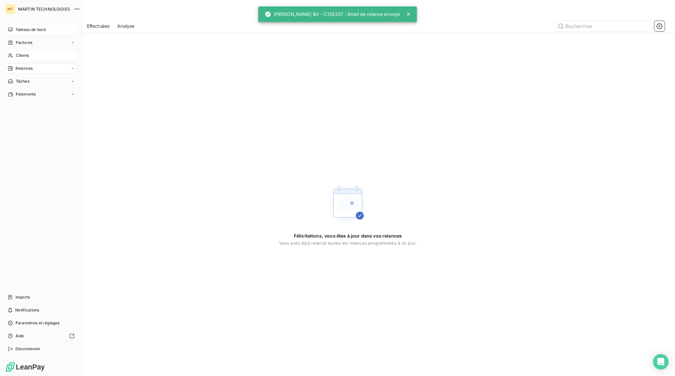
click at [23, 31] on span "Tableau de bord" at bounding box center [31, 30] width 30 height 6
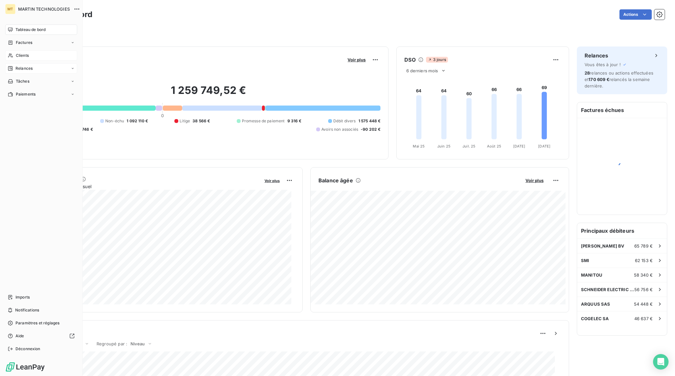
click at [30, 69] on span "Relances" at bounding box center [24, 69] width 17 height 6
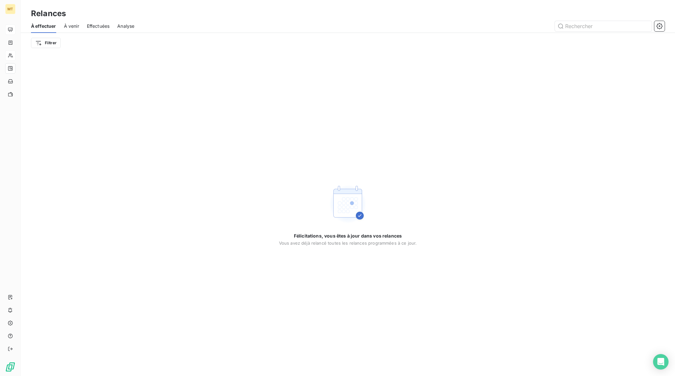
click at [97, 28] on span "Effectuées" at bounding box center [98, 26] width 23 height 6
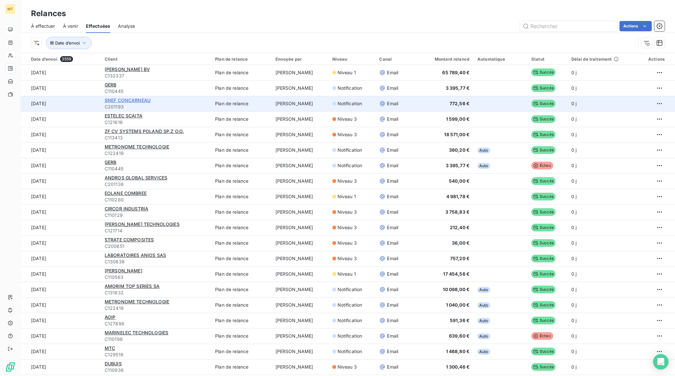
click at [140, 99] on span "SNEF CONCARNEAU" at bounding box center [128, 100] width 46 height 5
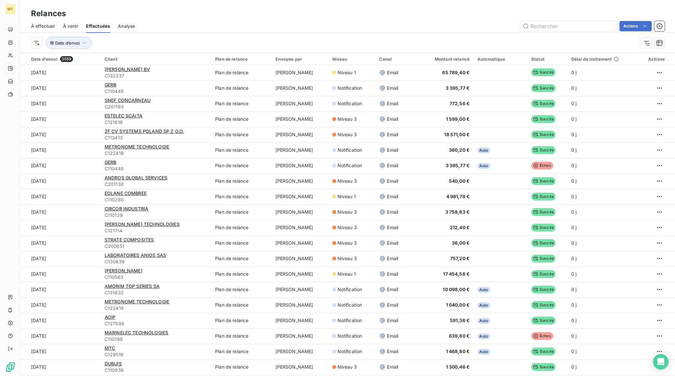
click at [68, 27] on span "À venir" at bounding box center [70, 26] width 15 height 6
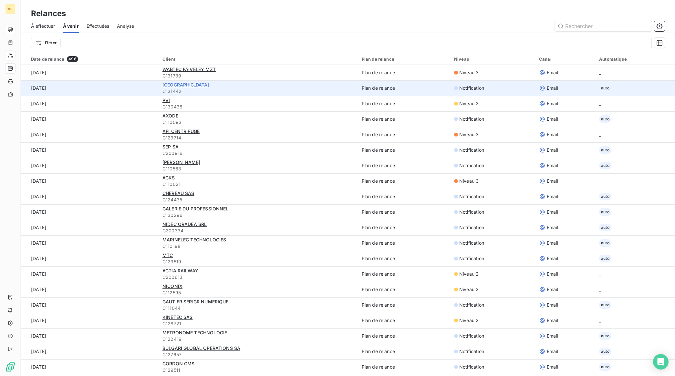
click at [183, 86] on span "ALPHA AIRPORT" at bounding box center [185, 84] width 47 height 5
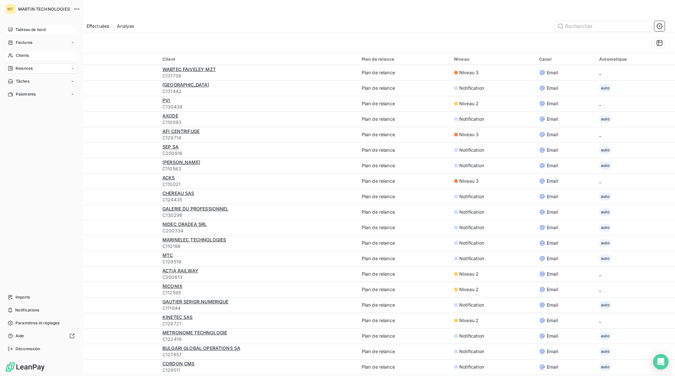
click at [22, 69] on span "Relances" at bounding box center [24, 69] width 17 height 6
click at [32, 349] on span "Déconnexion" at bounding box center [28, 349] width 25 height 6
